Goal: Information Seeking & Learning: Learn about a topic

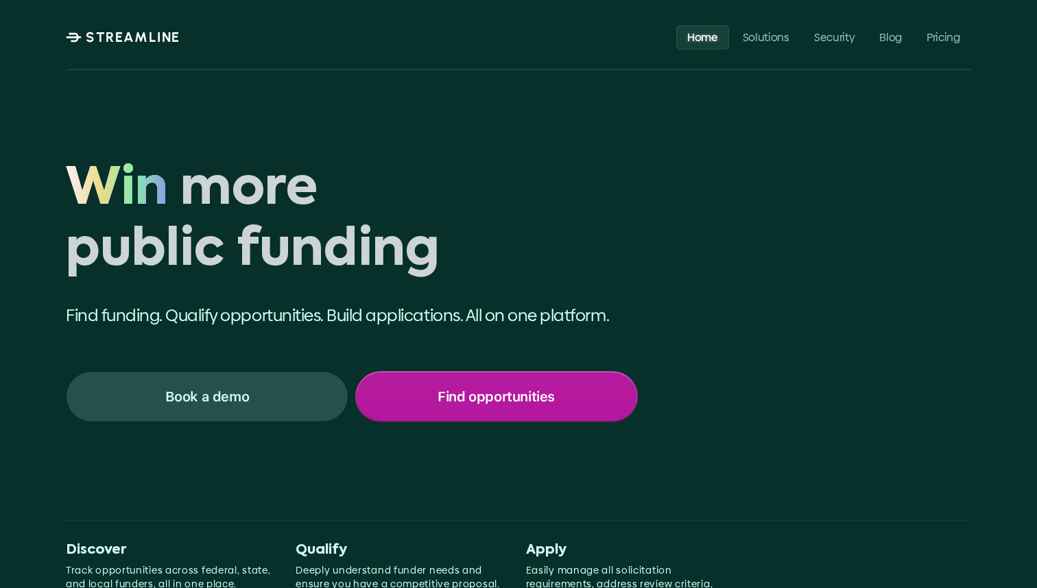
click at [468, 409] on div "Find opportunities" at bounding box center [497, 396] width 280 height 48
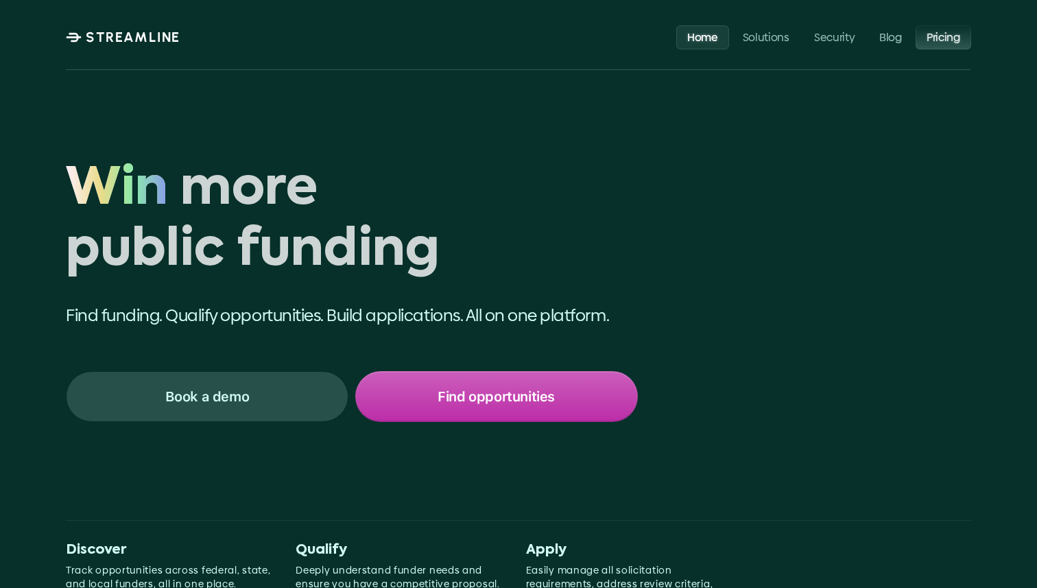
click at [940, 38] on p "Pricing" at bounding box center [944, 36] width 34 height 13
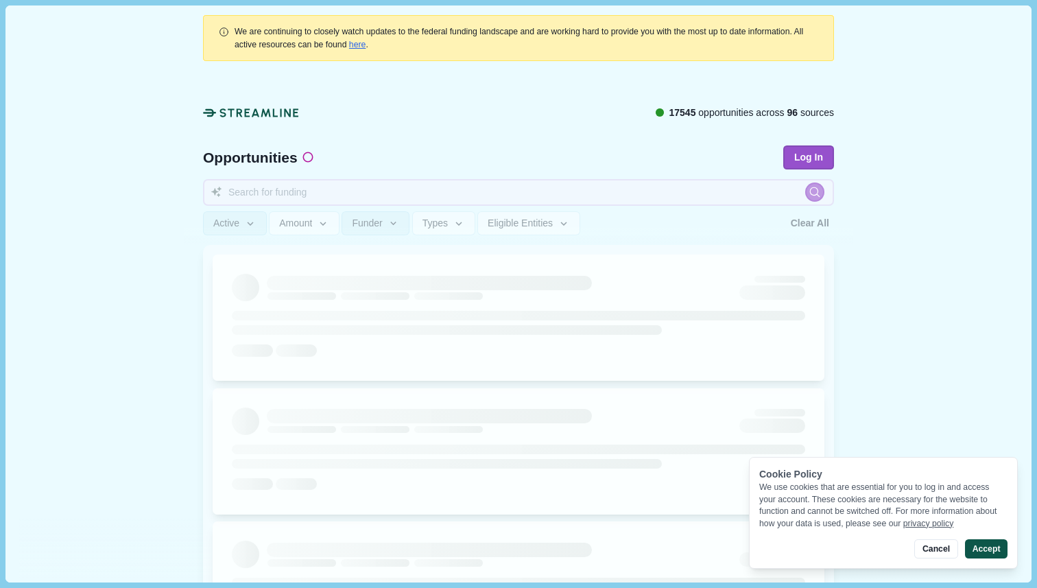
click at [983, 550] on button "Accept" at bounding box center [986, 548] width 43 height 19
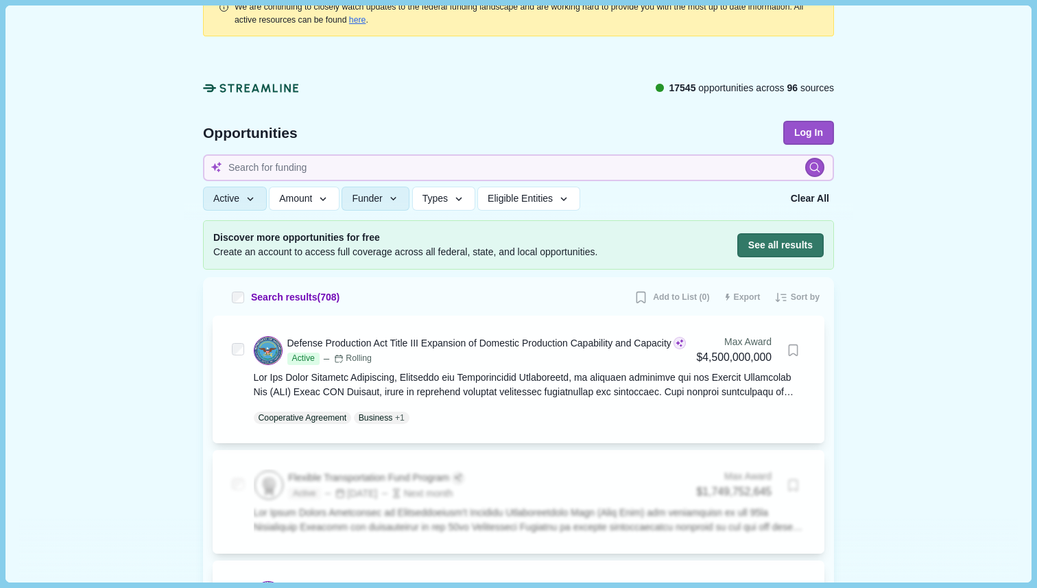
scroll to position [518, 0]
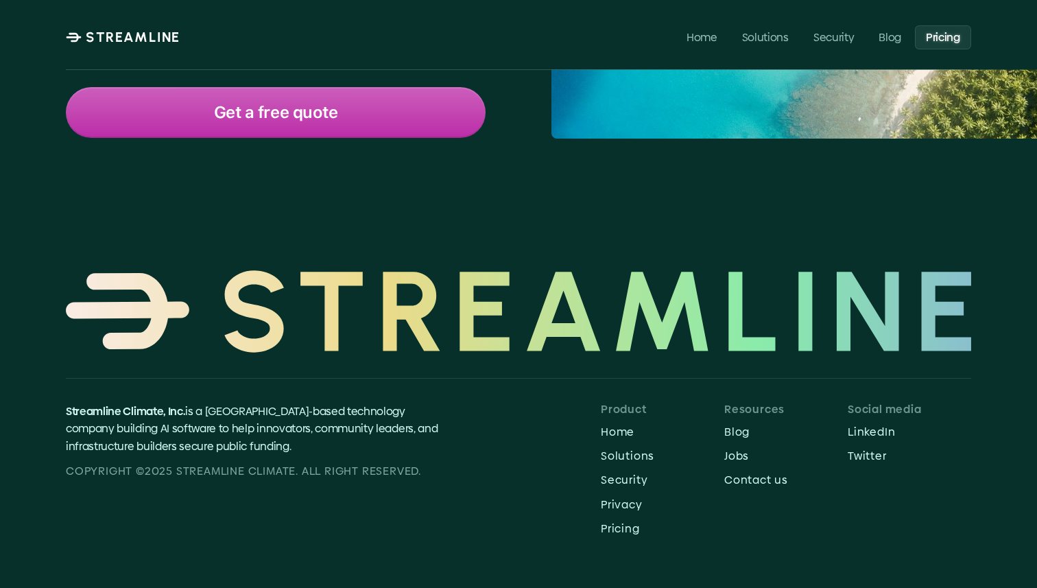
scroll to position [297, 0]
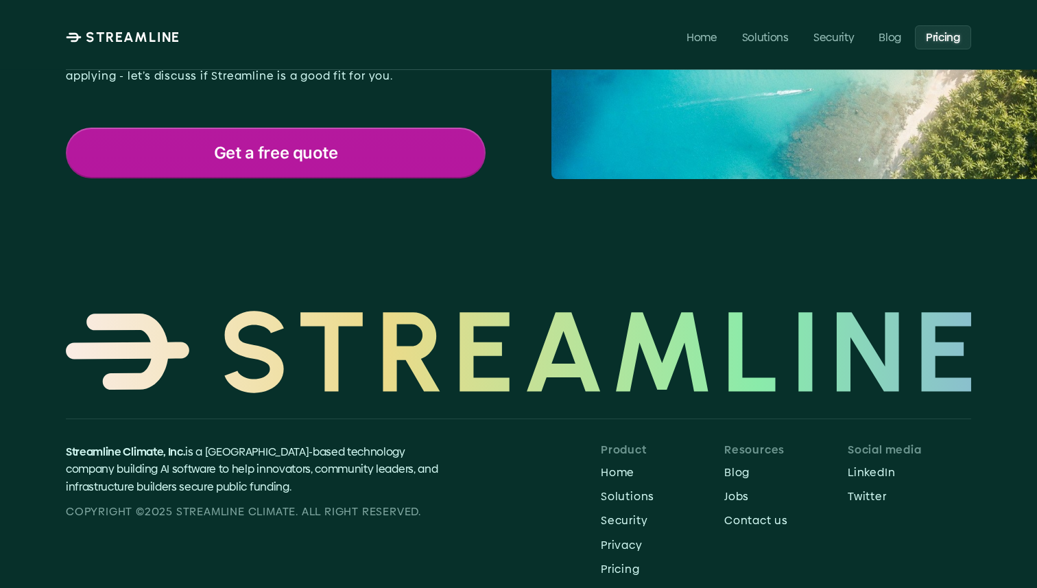
click at [342, 163] on div "Get a free quote" at bounding box center [275, 153] width 417 height 48
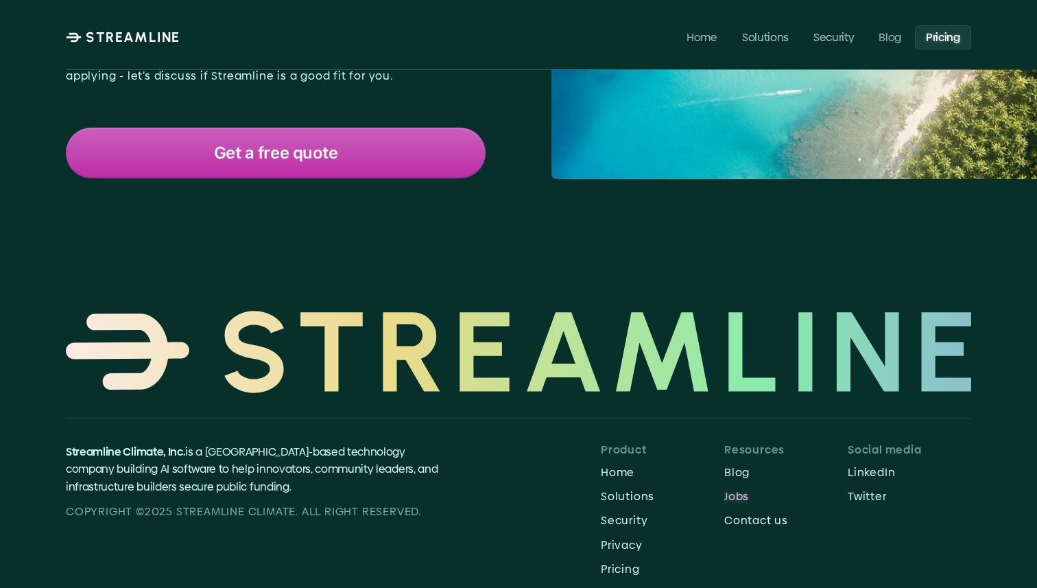
click at [725, 499] on p "Jobs" at bounding box center [785, 496] width 123 height 13
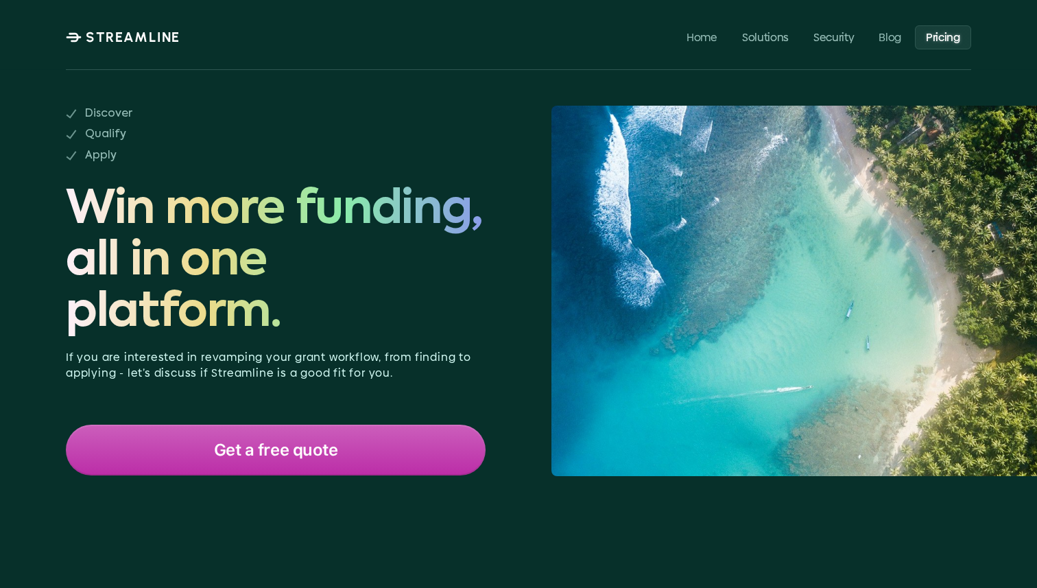
click at [145, 36] on p "STREAMLINE" at bounding box center [133, 37] width 95 height 16
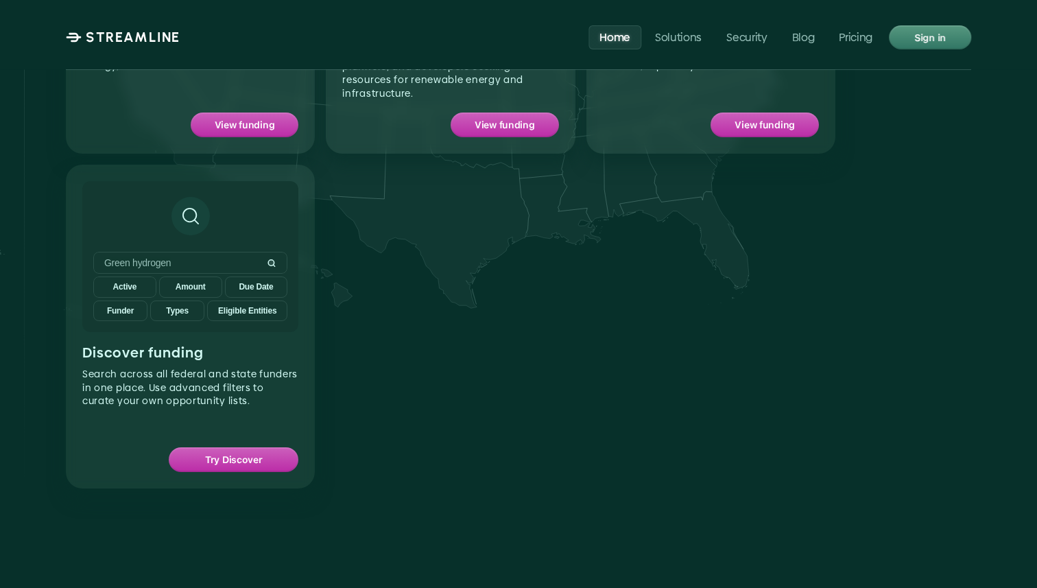
scroll to position [1472, 0]
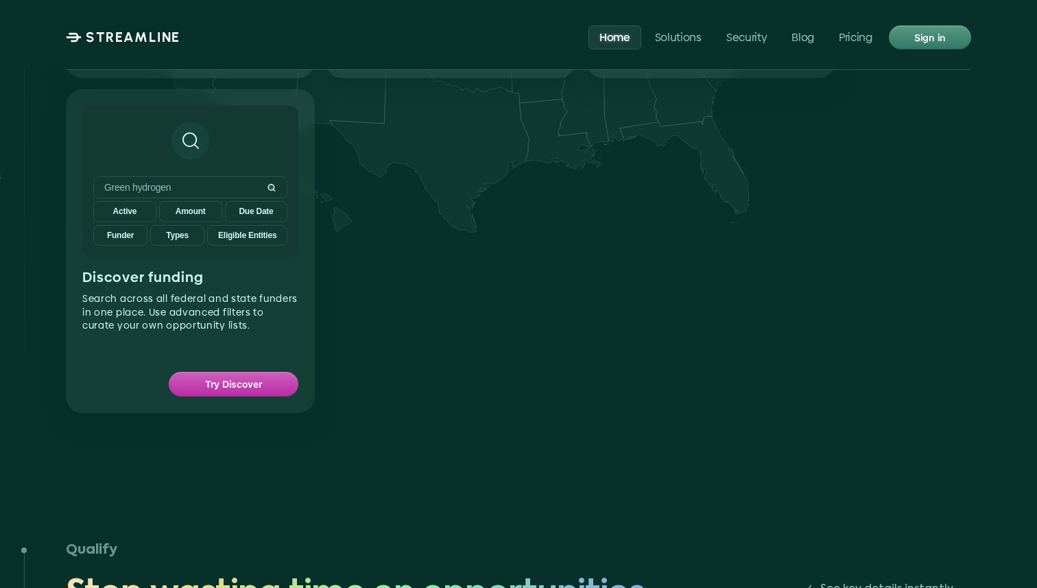
click at [230, 182] on p "Green hydrogen" at bounding box center [182, 188] width 157 height 12
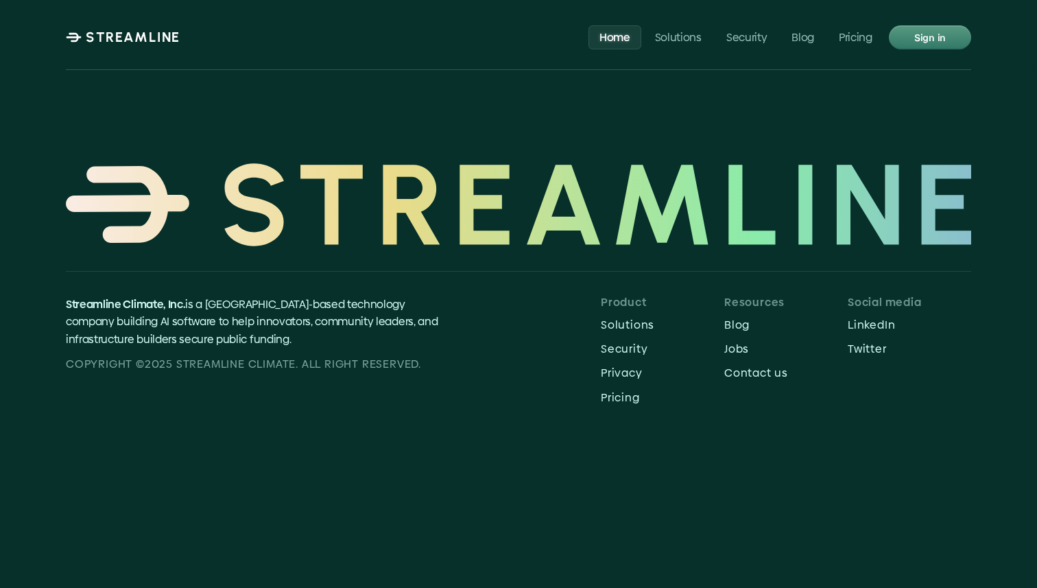
scroll to position [6559, 0]
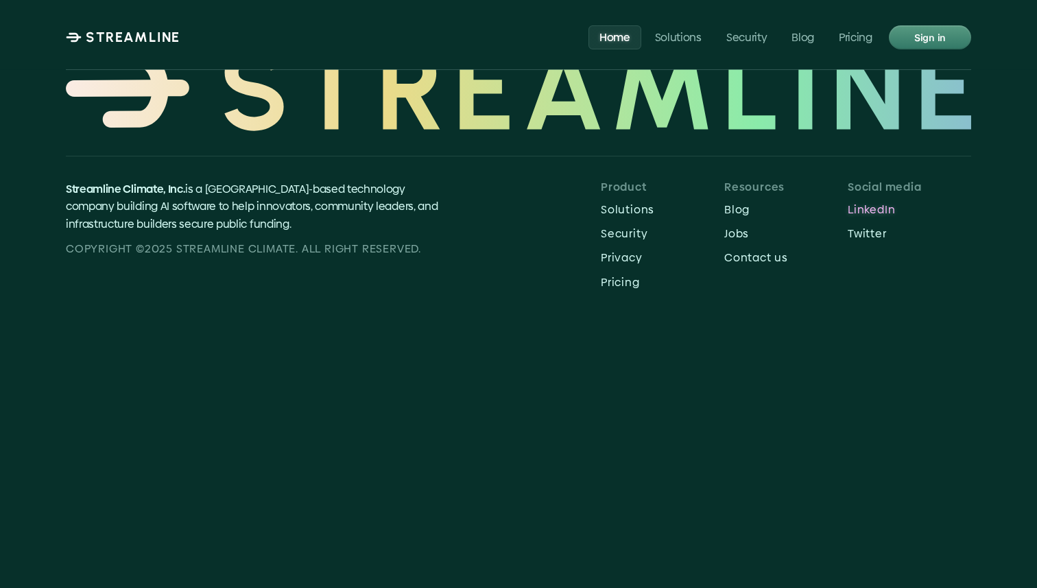
click at [859, 203] on p "LinkedIn" at bounding box center [909, 209] width 123 height 13
